Goal: Entertainment & Leisure: Consume media (video, audio)

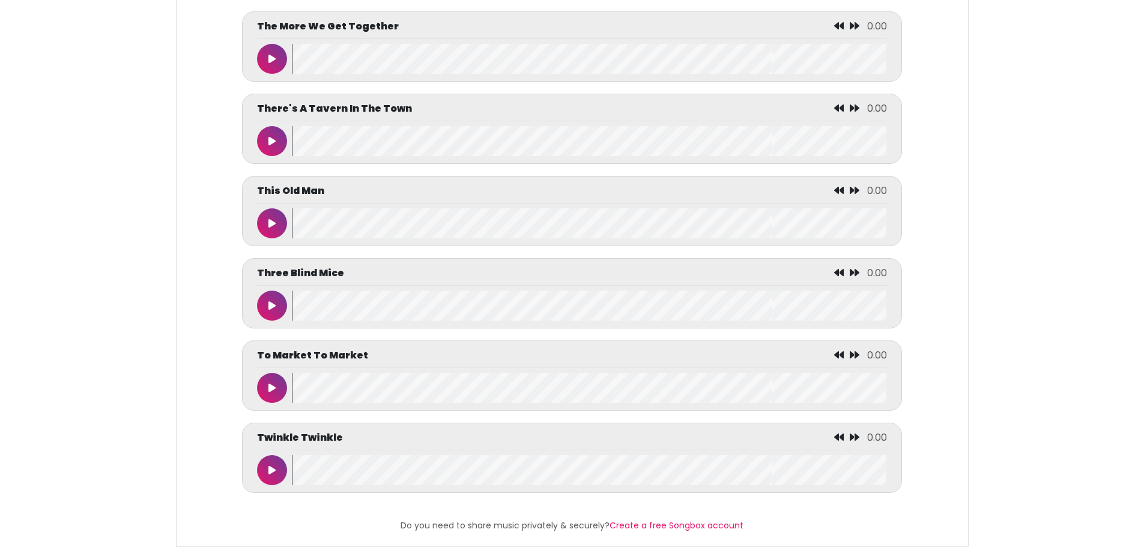
scroll to position [5519, 0]
click at [276, 463] on button at bounding box center [272, 470] width 30 height 30
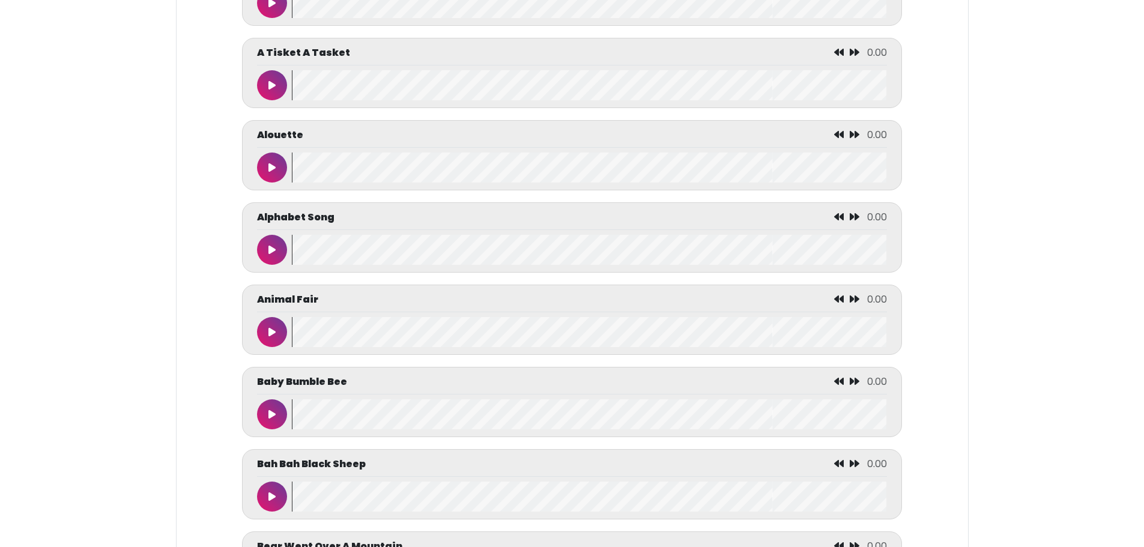
scroll to position [601, 0]
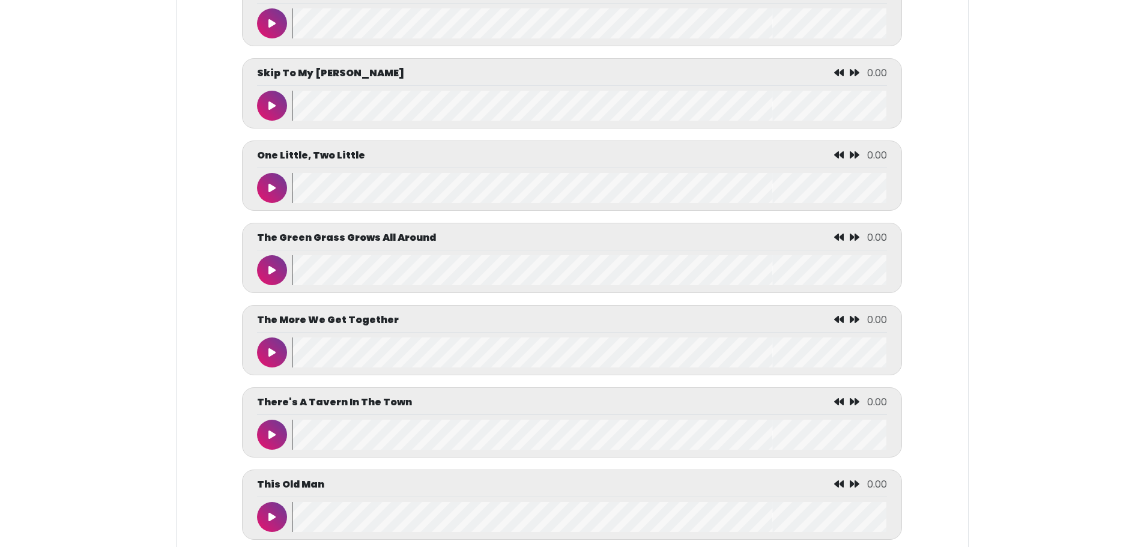
scroll to position [3767, 0]
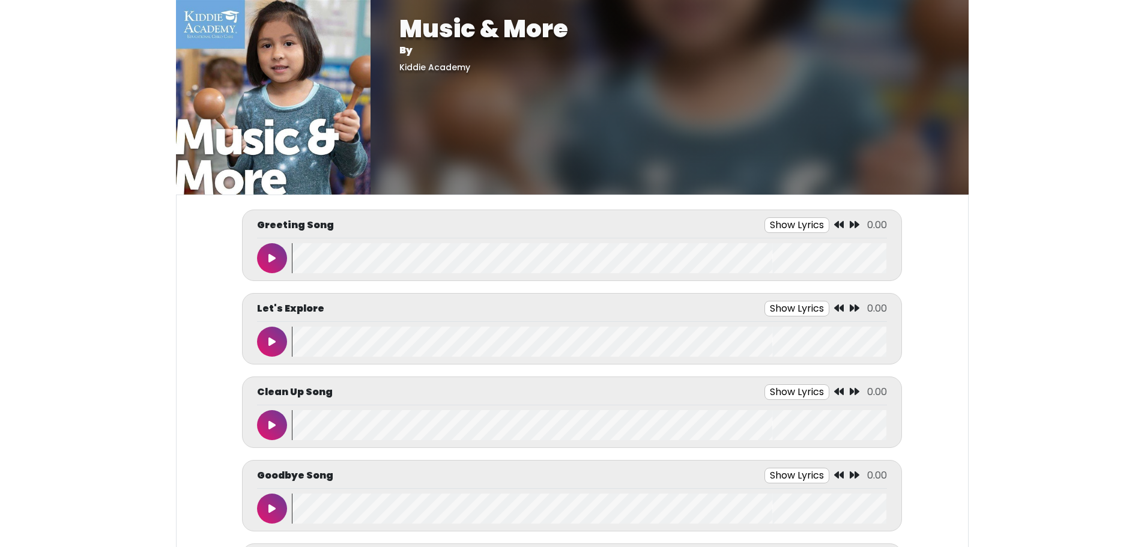
click at [792, 476] on button "Show Lyrics" at bounding box center [797, 476] width 65 height 16
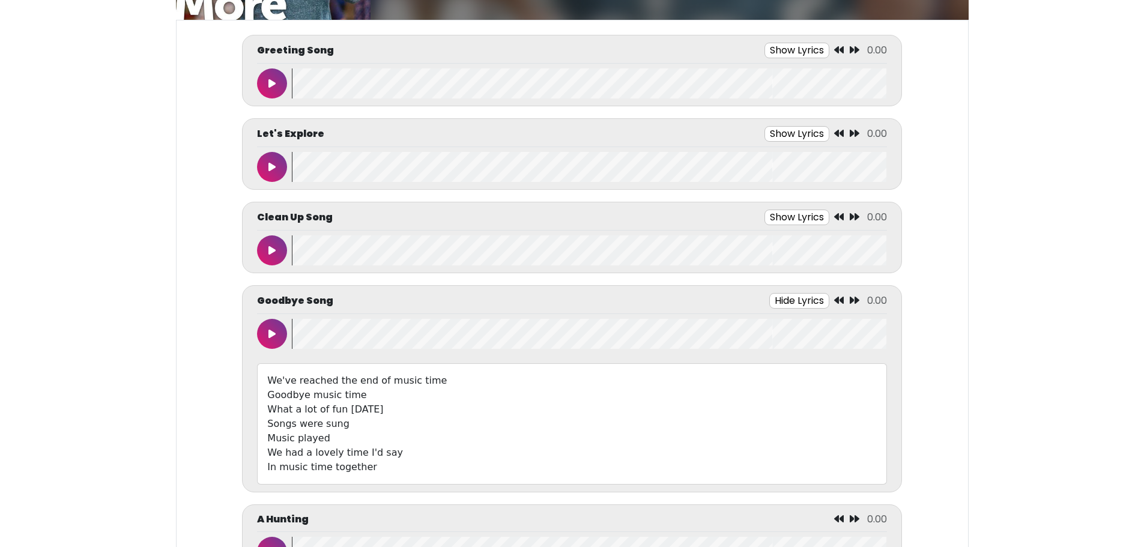
scroll to position [180, 0]
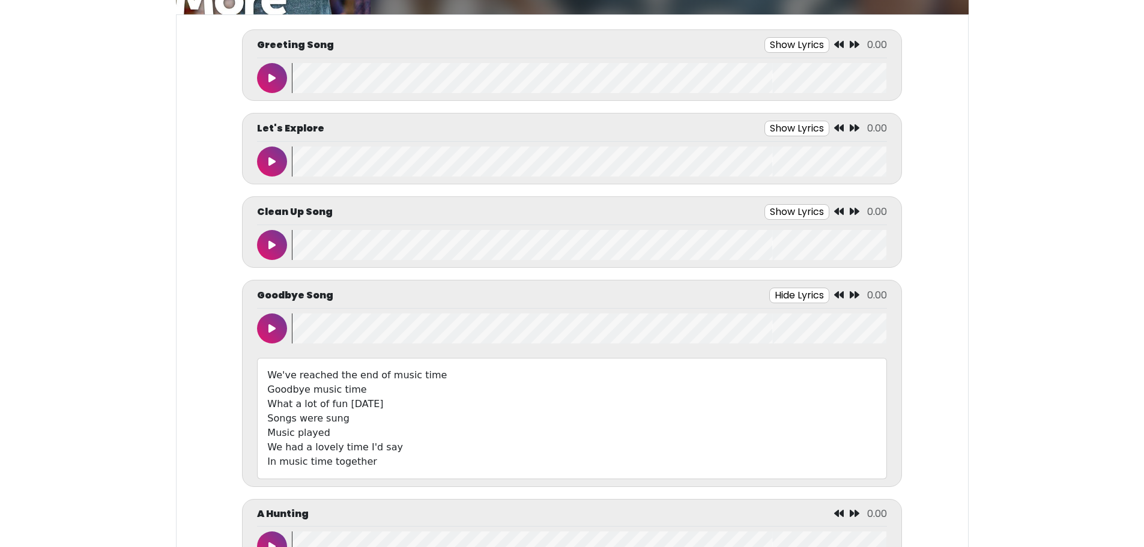
click at [264, 333] on button at bounding box center [272, 329] width 30 height 30
click at [263, 331] on button at bounding box center [272, 329] width 30 height 30
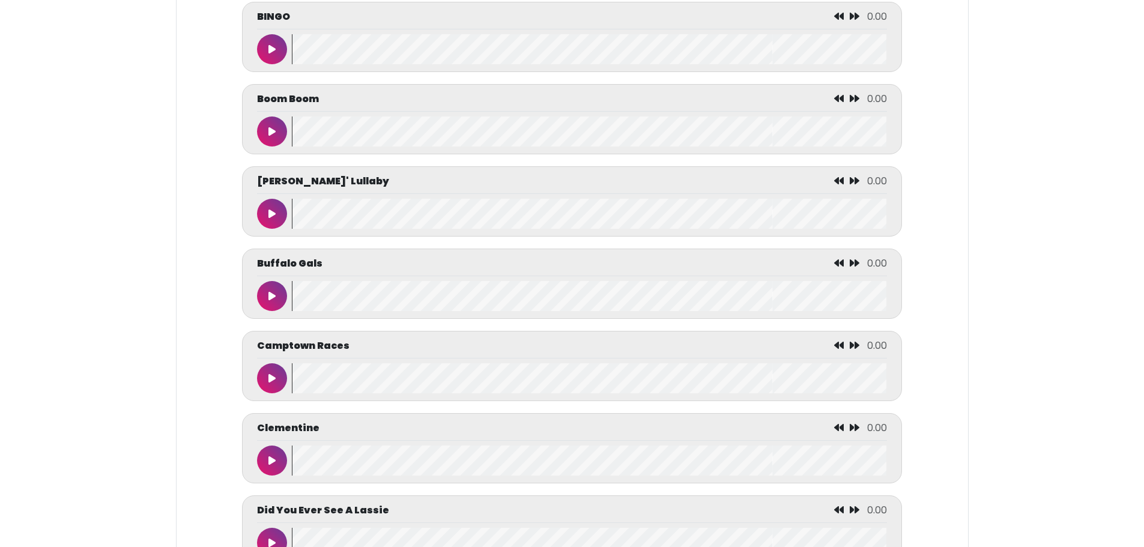
scroll to position [1502, 0]
click at [261, 310] on div at bounding box center [274, 295] width 35 height 30
click at [263, 302] on button at bounding box center [272, 295] width 30 height 30
click at [261, 300] on button at bounding box center [272, 295] width 30 height 30
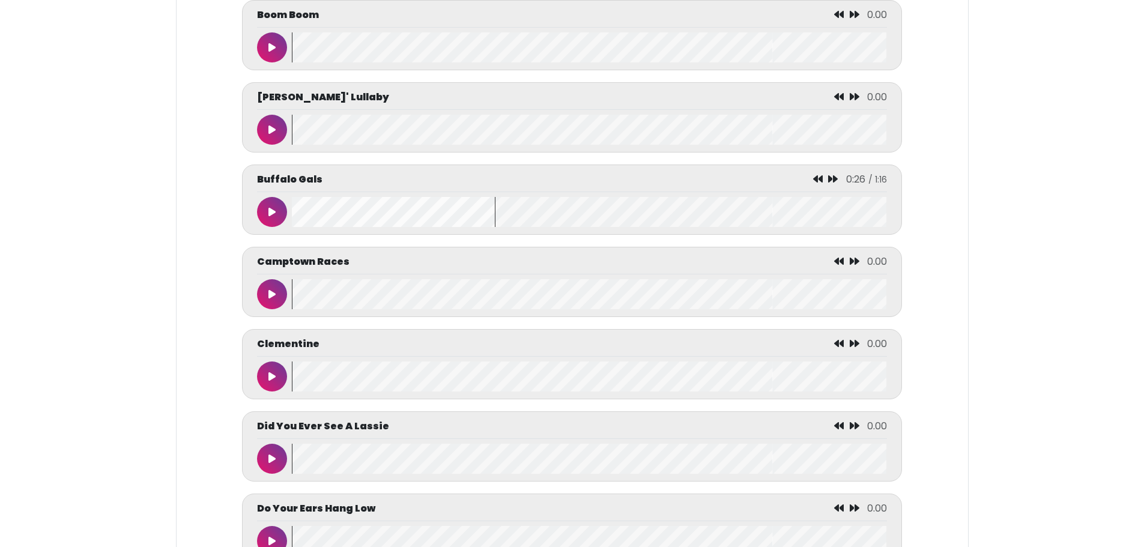
scroll to position [1742, 0]
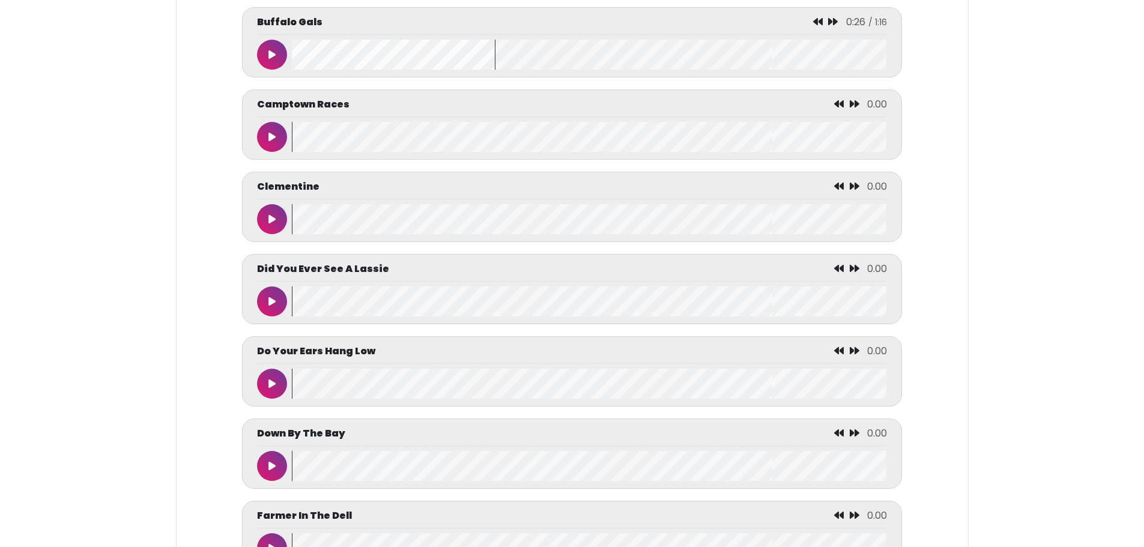
click at [245, 489] on div "Down By The Bay 0.00" at bounding box center [572, 454] width 660 height 70
click at [275, 471] on icon at bounding box center [272, 466] width 7 height 10
click at [266, 470] on button at bounding box center [272, 466] width 30 height 30
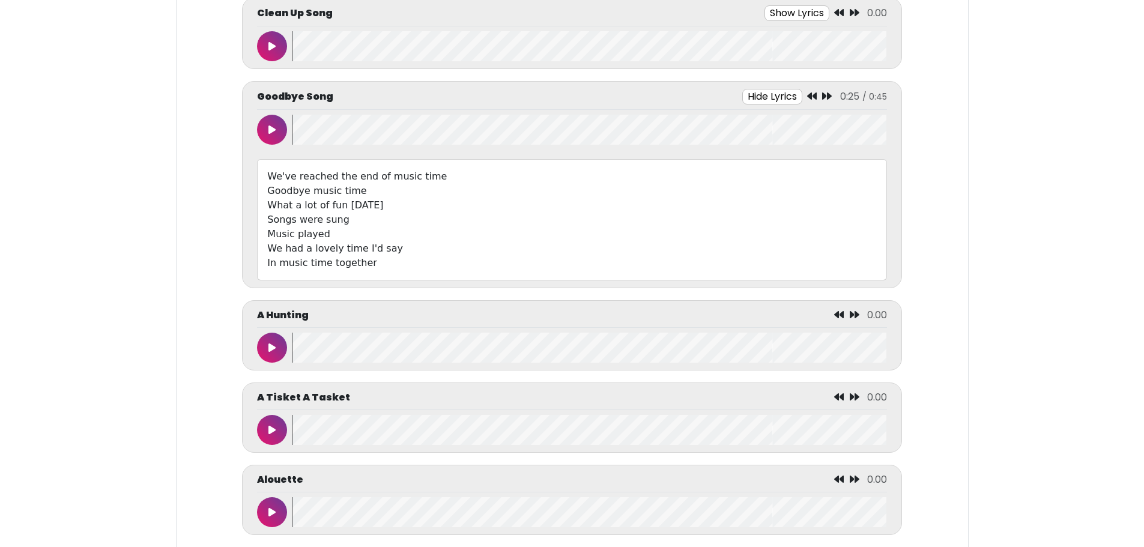
scroll to position [139, 0]
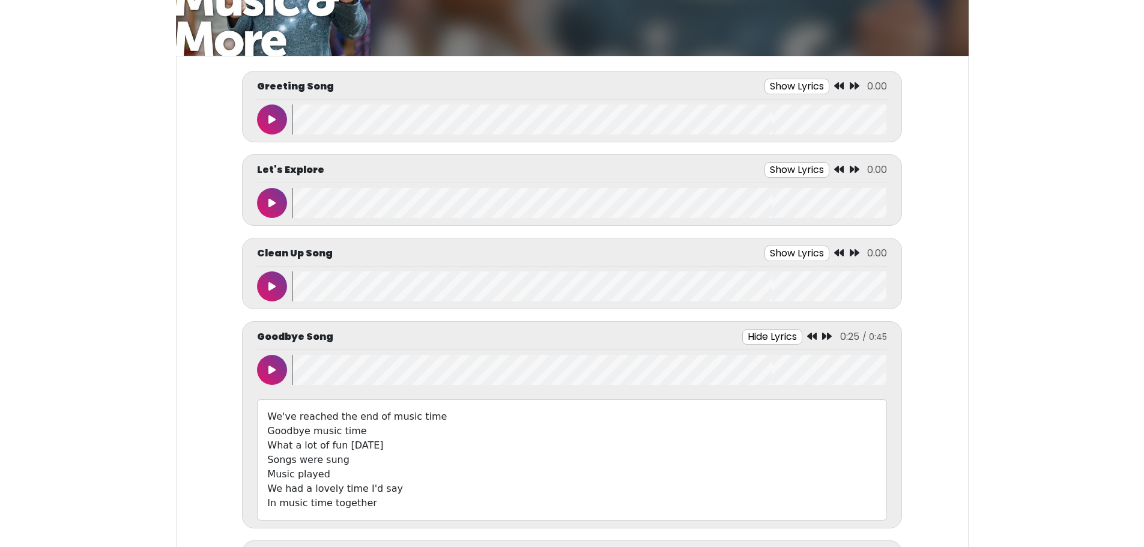
click at [267, 199] on button at bounding box center [272, 203] width 30 height 30
click at [776, 174] on button "Show Lyrics" at bounding box center [772, 170] width 65 height 16
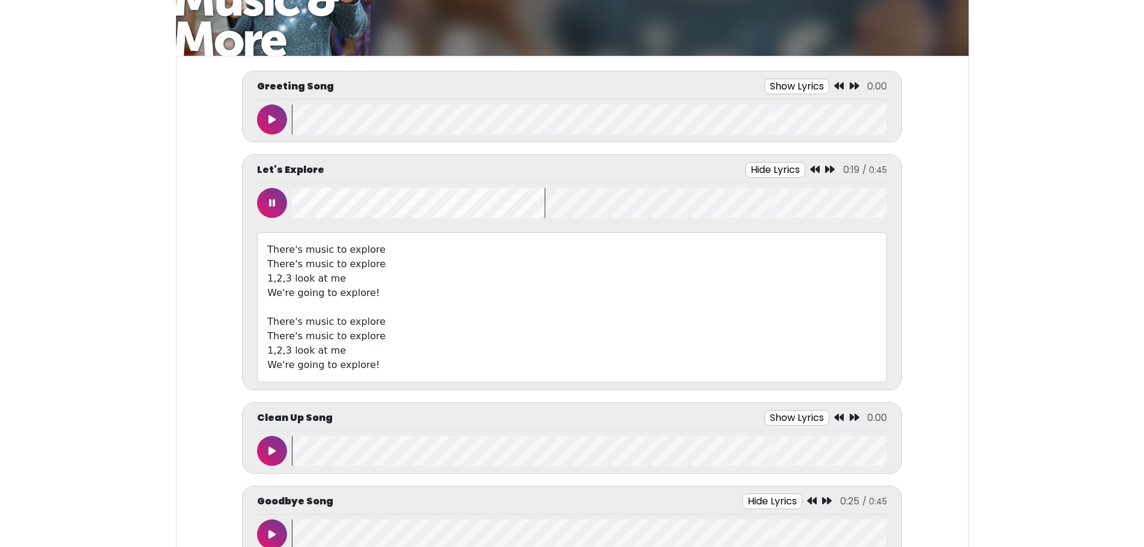
click at [278, 196] on button at bounding box center [272, 203] width 30 height 30
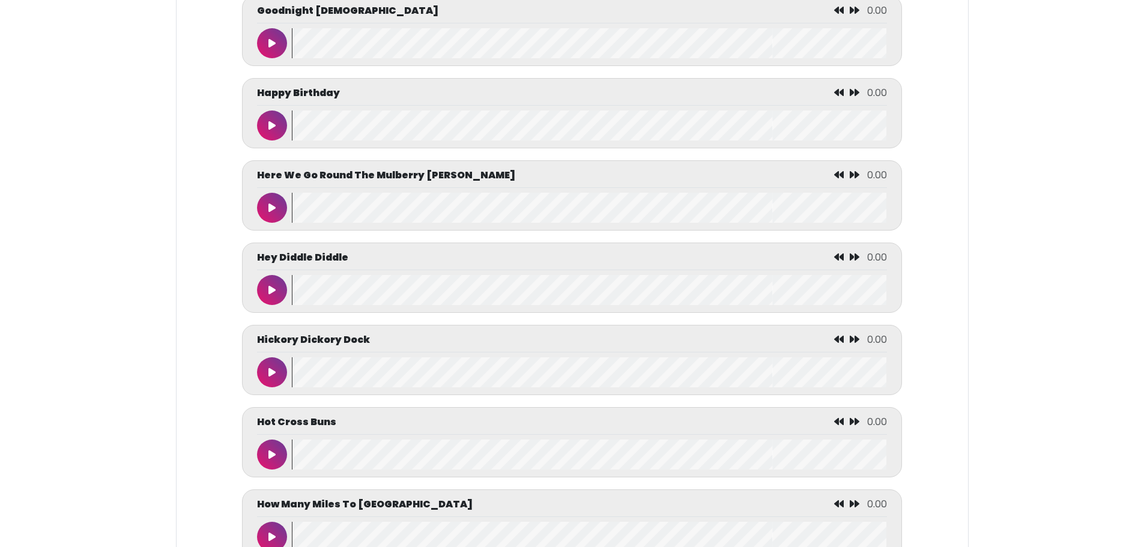
scroll to position [917, 0]
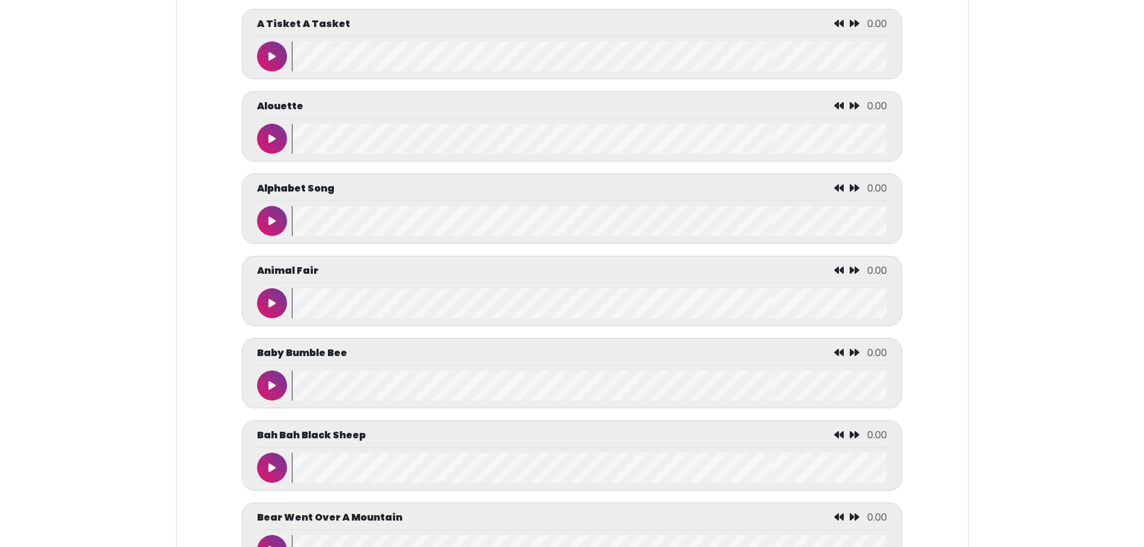
click at [264, 306] on button at bounding box center [272, 303] width 30 height 30
click at [268, 301] on button at bounding box center [272, 303] width 30 height 30
